Goal: Navigation & Orientation: Find specific page/section

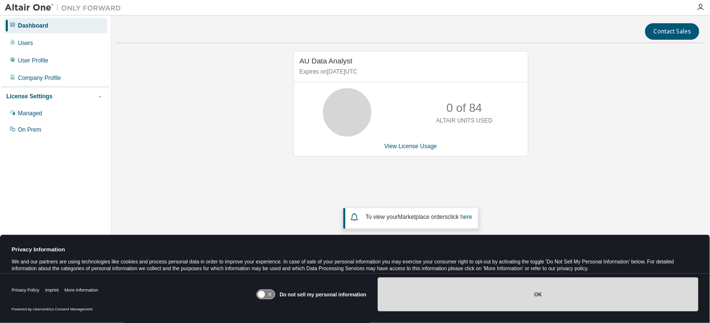
click at [434, 296] on button "OK" at bounding box center [538, 294] width 320 height 34
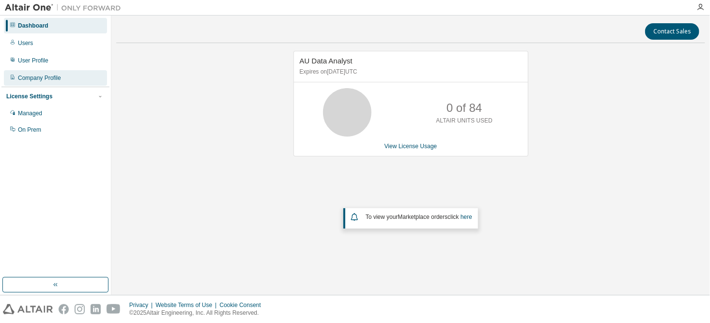
click at [56, 78] on div "Company Profile" at bounding box center [39, 78] width 43 height 8
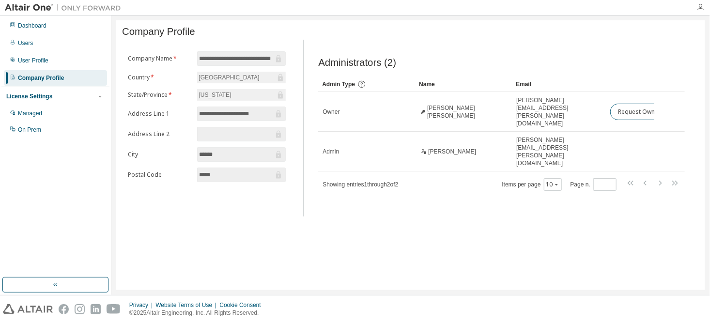
click at [699, 10] on icon "button" at bounding box center [700, 7] width 8 height 8
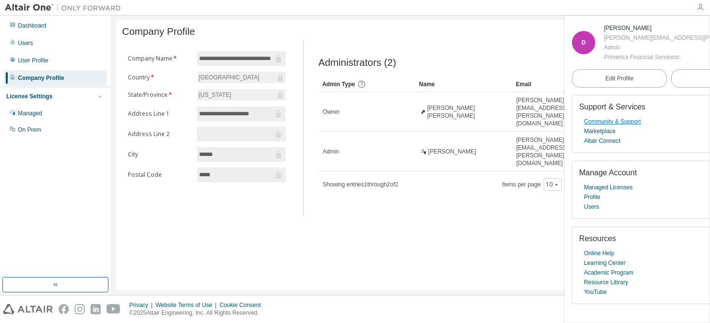
click at [609, 122] on link "Community & Support" at bounding box center [612, 122] width 57 height 10
click at [49, 113] on div "Managed" at bounding box center [55, 113] width 103 height 15
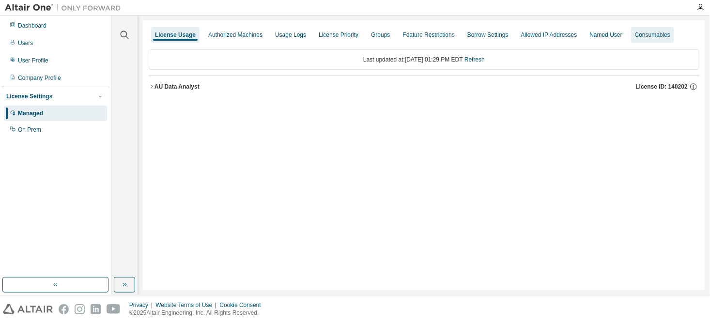
click at [643, 33] on div "Consumables" at bounding box center [652, 35] width 35 height 8
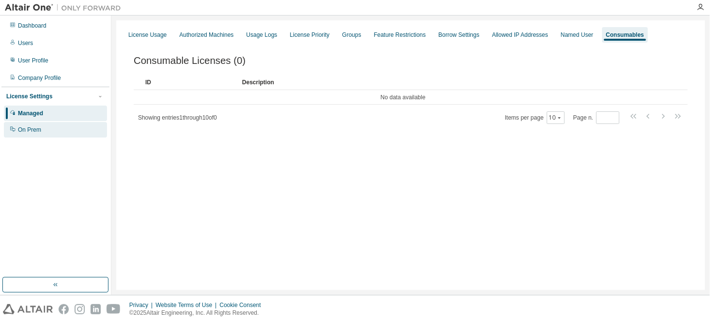
click at [54, 134] on div "On Prem" at bounding box center [55, 129] width 103 height 15
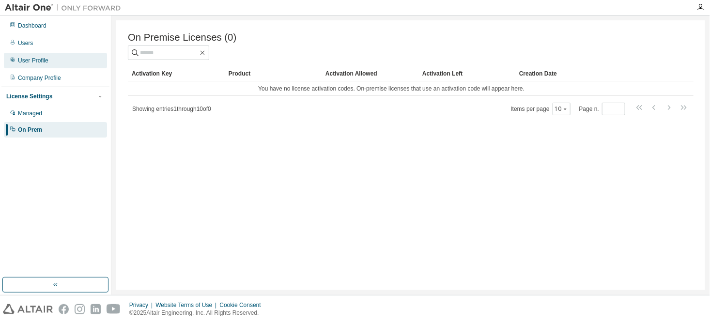
click at [54, 61] on div "User Profile" at bounding box center [55, 60] width 103 height 15
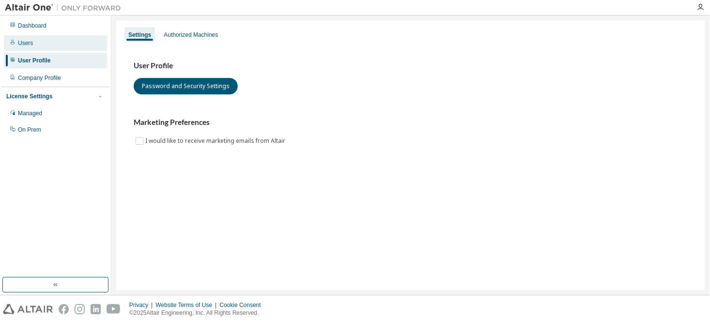
click at [54, 41] on div "Users" at bounding box center [55, 42] width 103 height 15
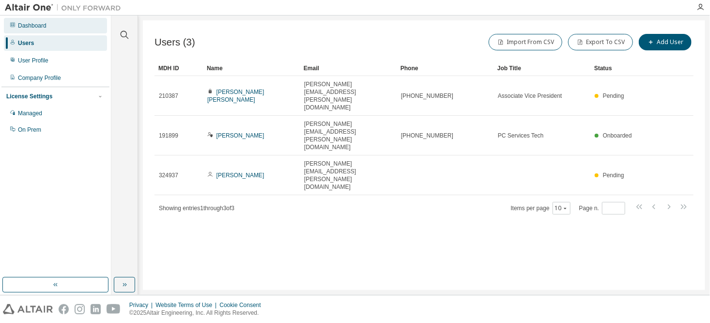
click at [60, 27] on div "Dashboard" at bounding box center [55, 25] width 103 height 15
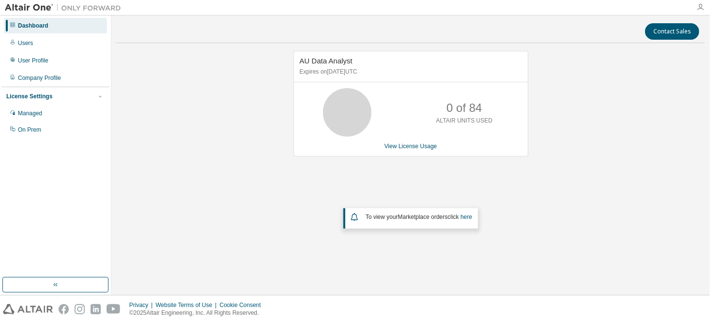
click at [702, 3] on icon "button" at bounding box center [700, 7] width 8 height 8
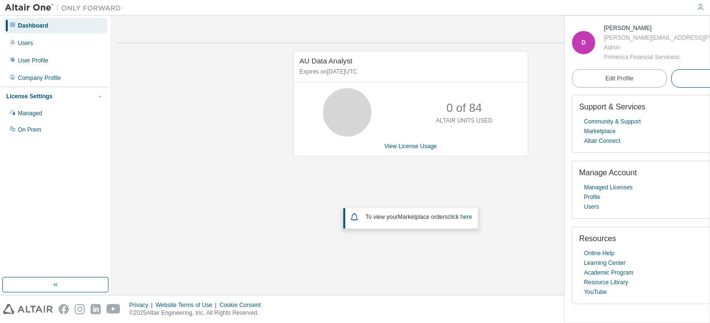
click at [709, 78] on span "Logout" at bounding box center [718, 79] width 18 height 10
